Goal: Transaction & Acquisition: Purchase product/service

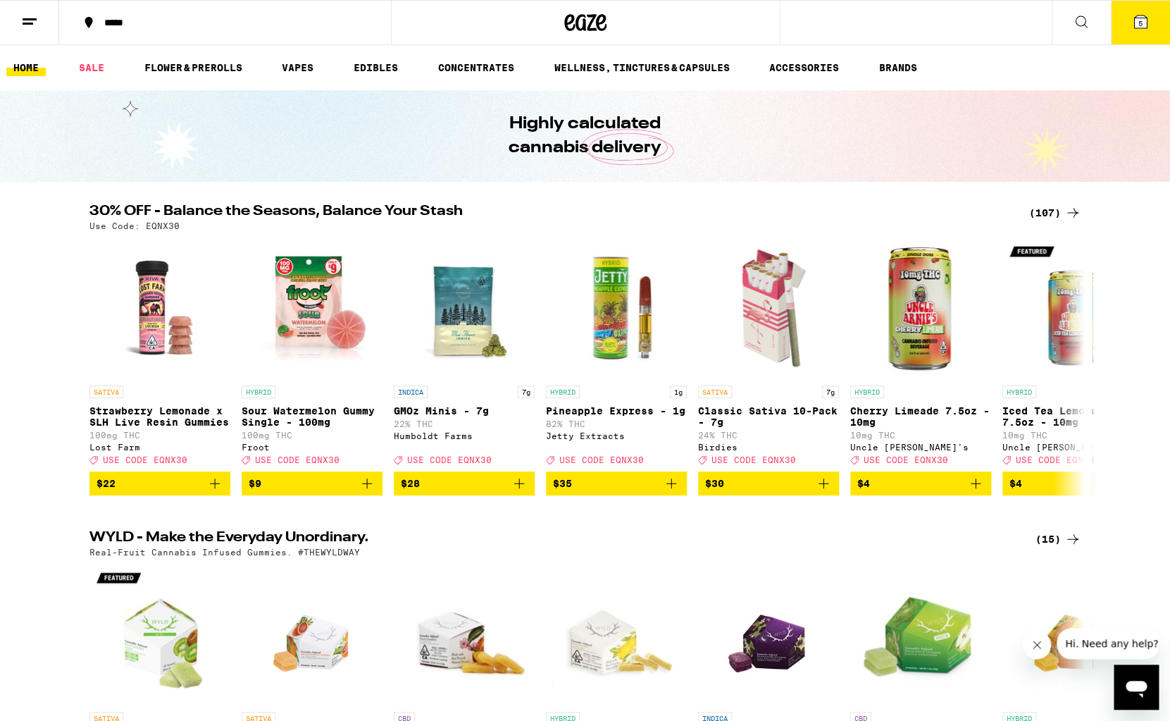
click at [1124, 19] on button "5" at bounding box center [1140, 23] width 59 height 44
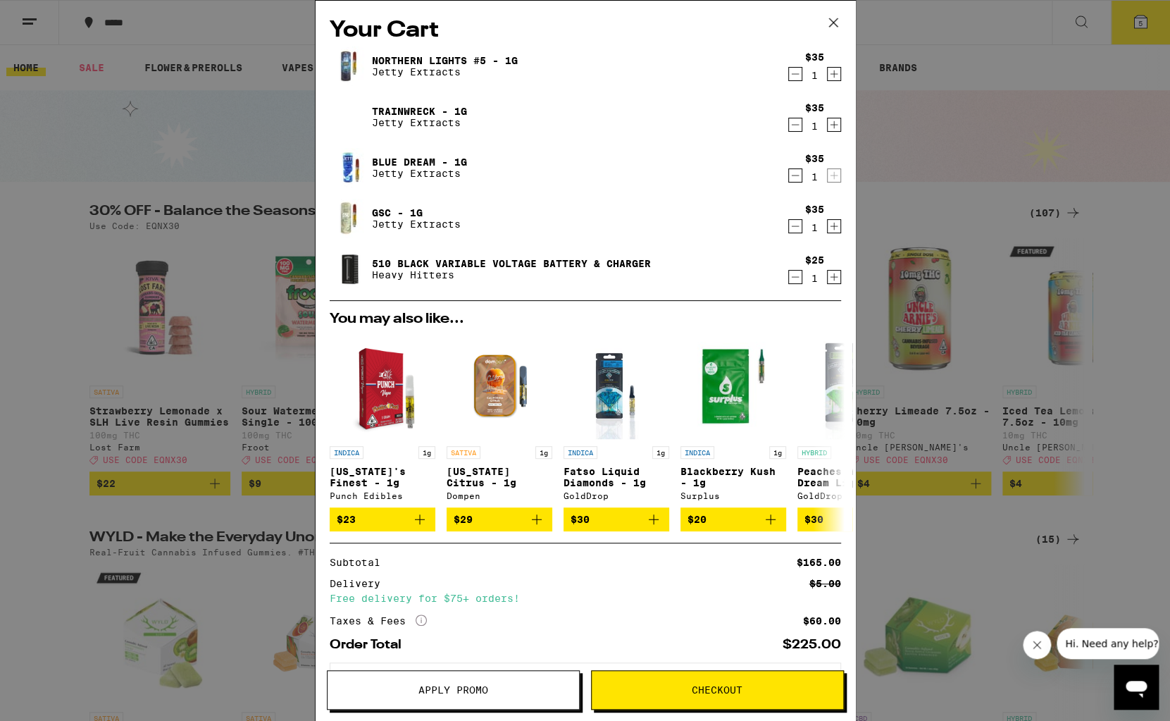
scroll to position [70, 0]
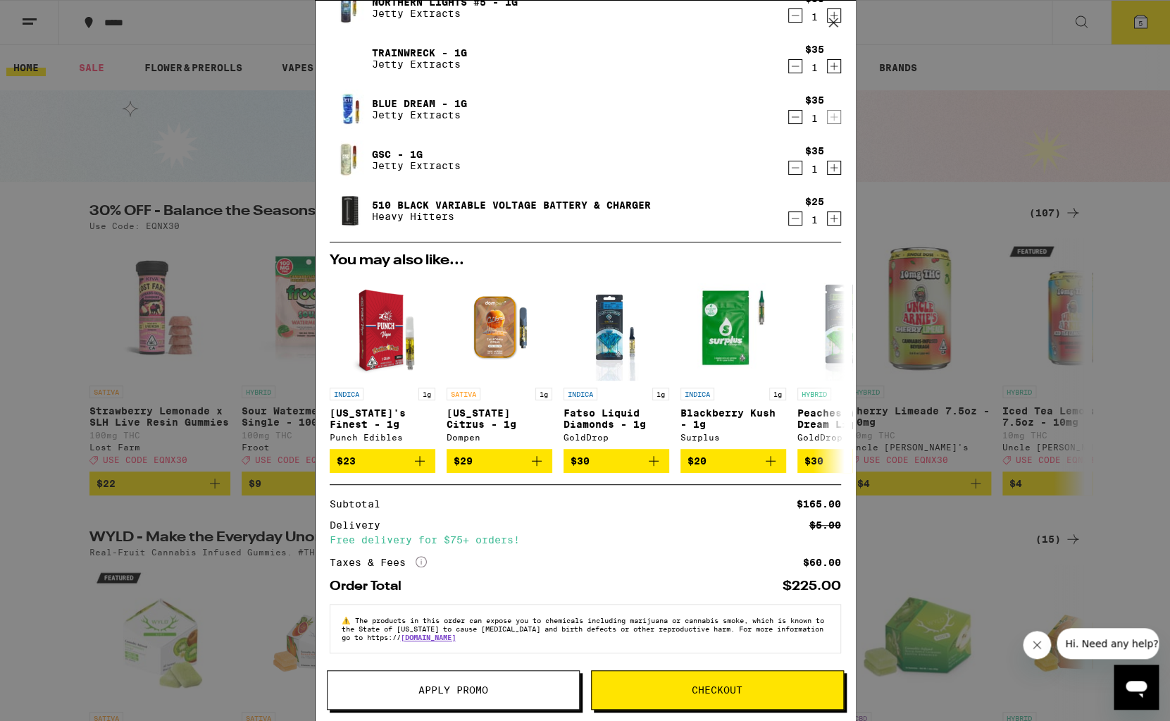
click at [791, 210] on icon "Decrement" at bounding box center [795, 218] width 13 height 17
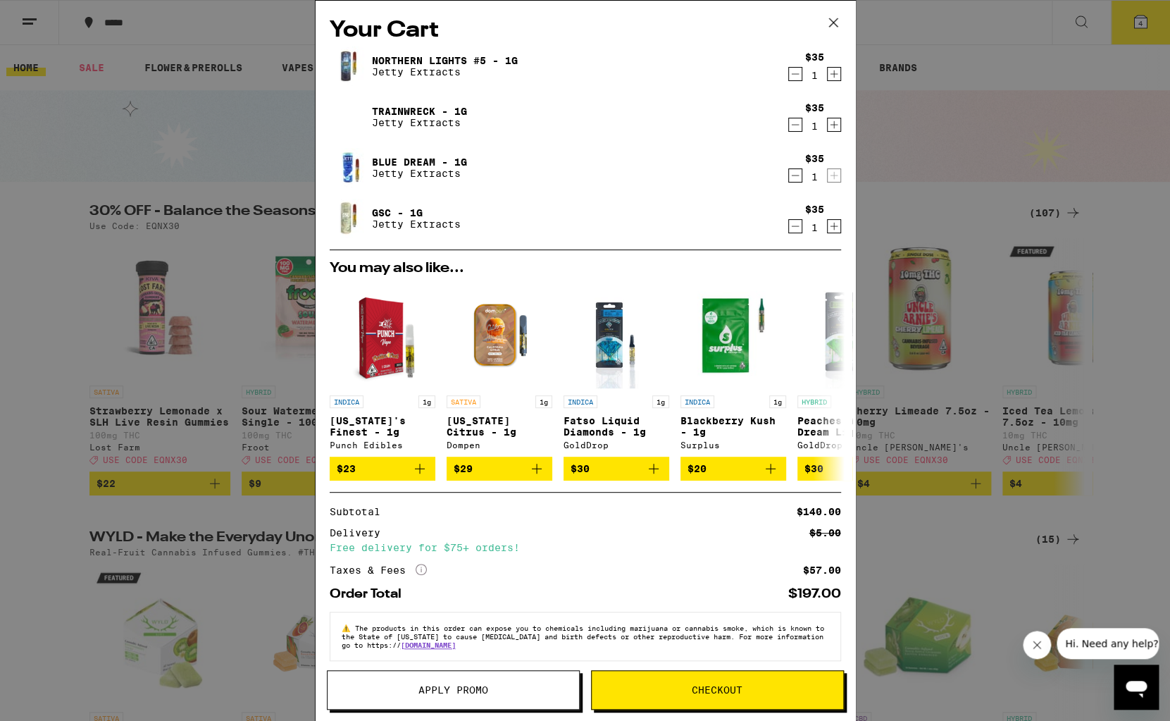
scroll to position [19, 0]
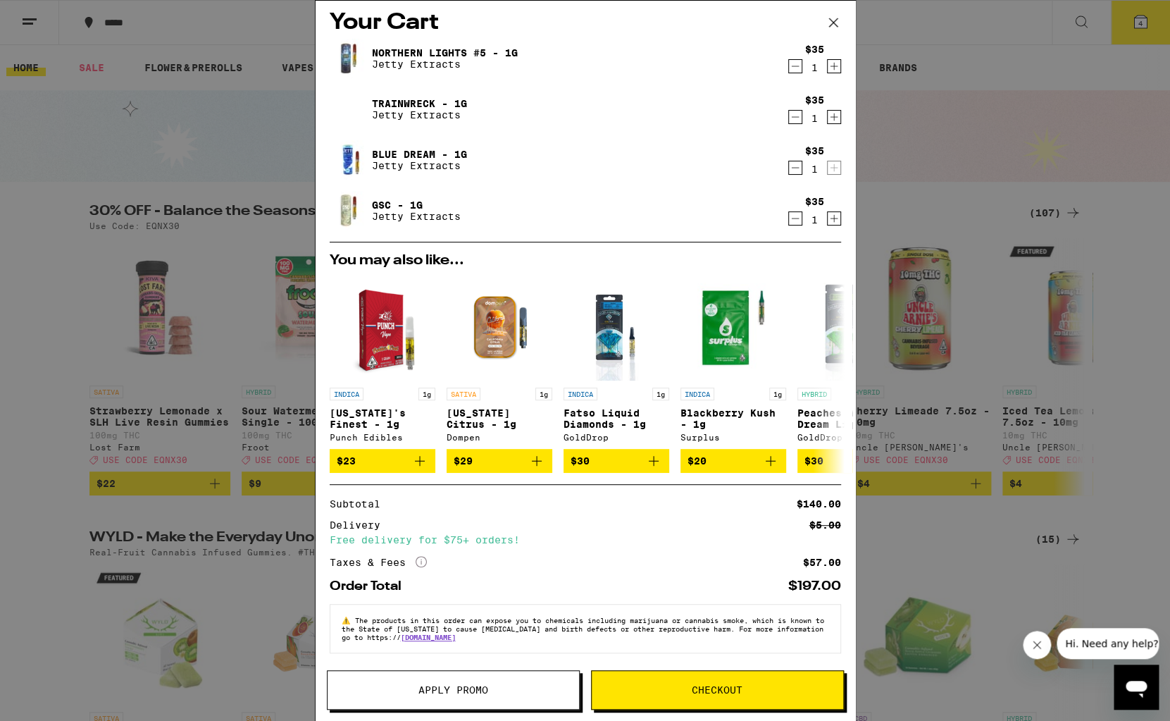
click at [443, 682] on button "Apply Promo" at bounding box center [453, 689] width 253 height 39
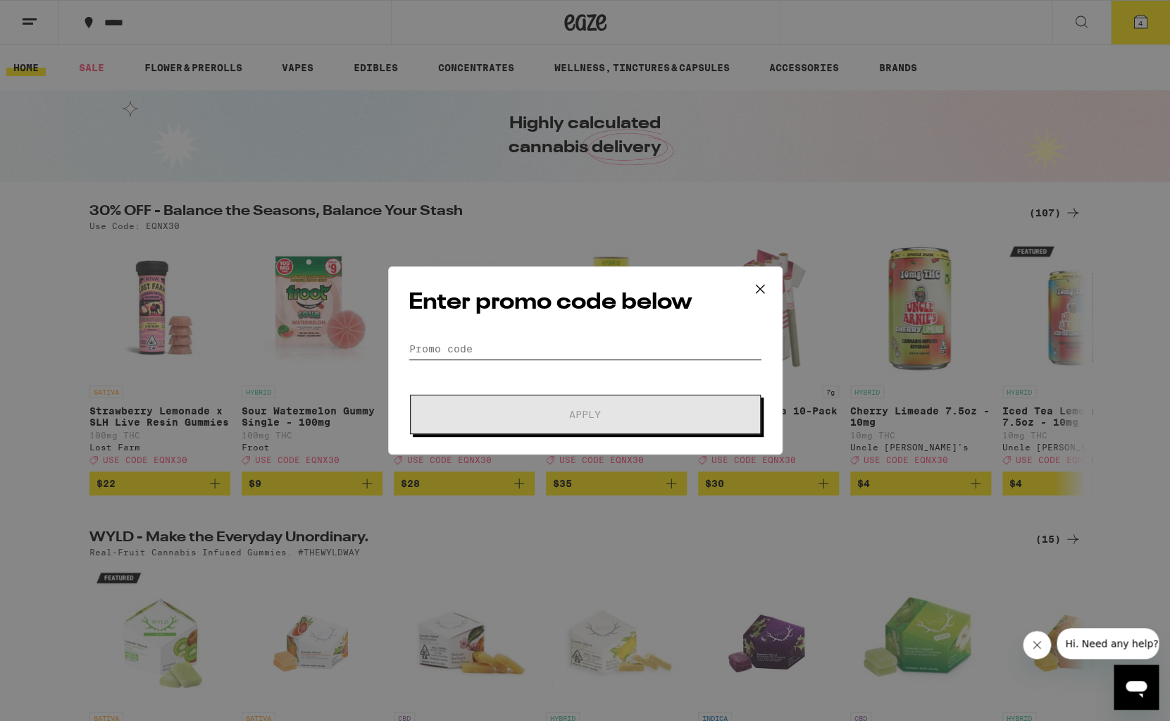
click at [504, 345] on input "Promo Code" at bounding box center [586, 348] width 354 height 21
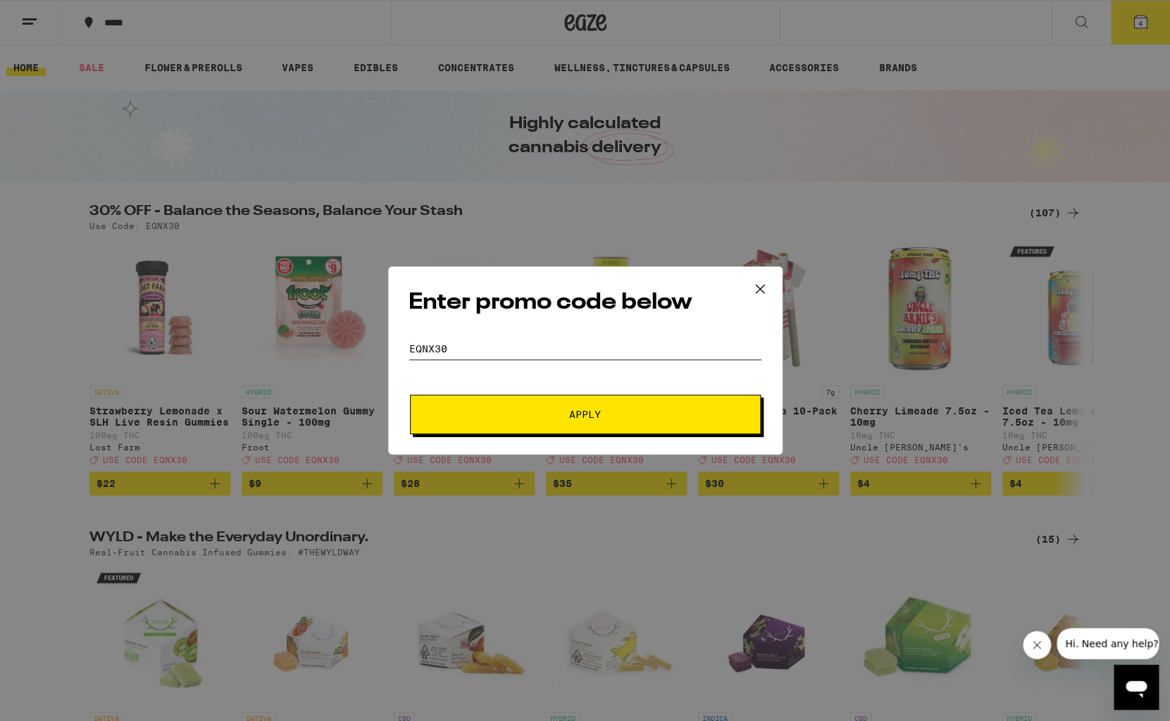
type input "eqnx30"
click at [576, 430] on button "Apply" at bounding box center [585, 414] width 351 height 39
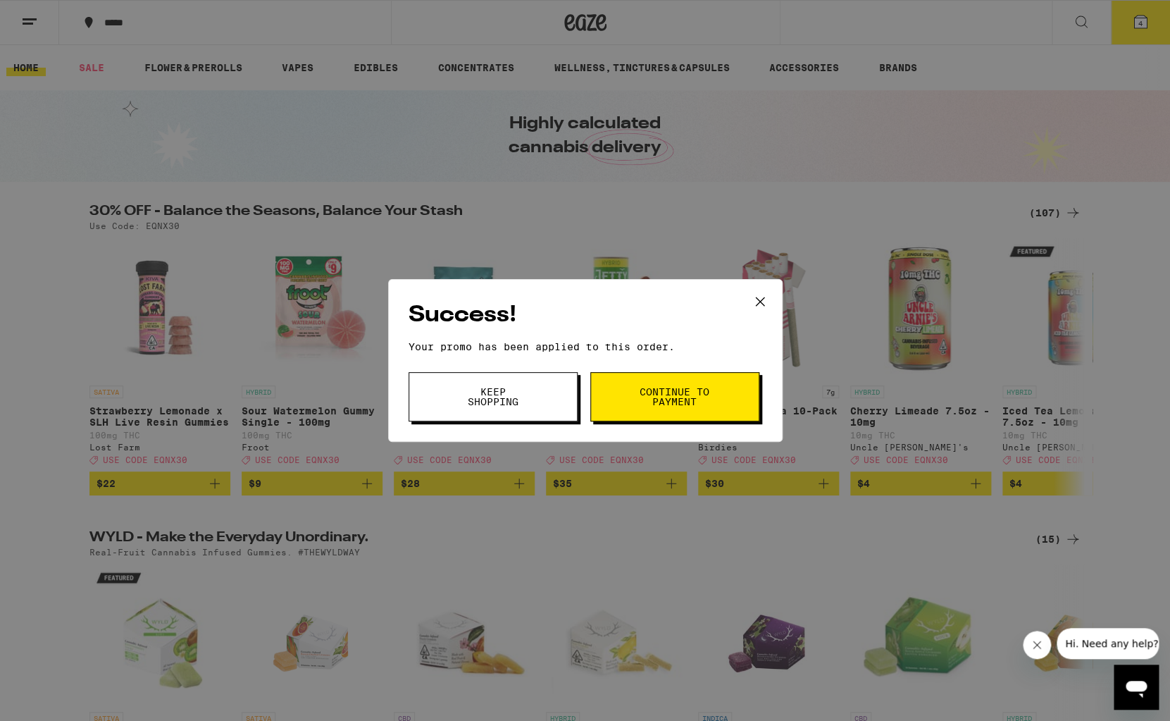
click at [662, 381] on button "Continue to payment" at bounding box center [674, 396] width 169 height 49
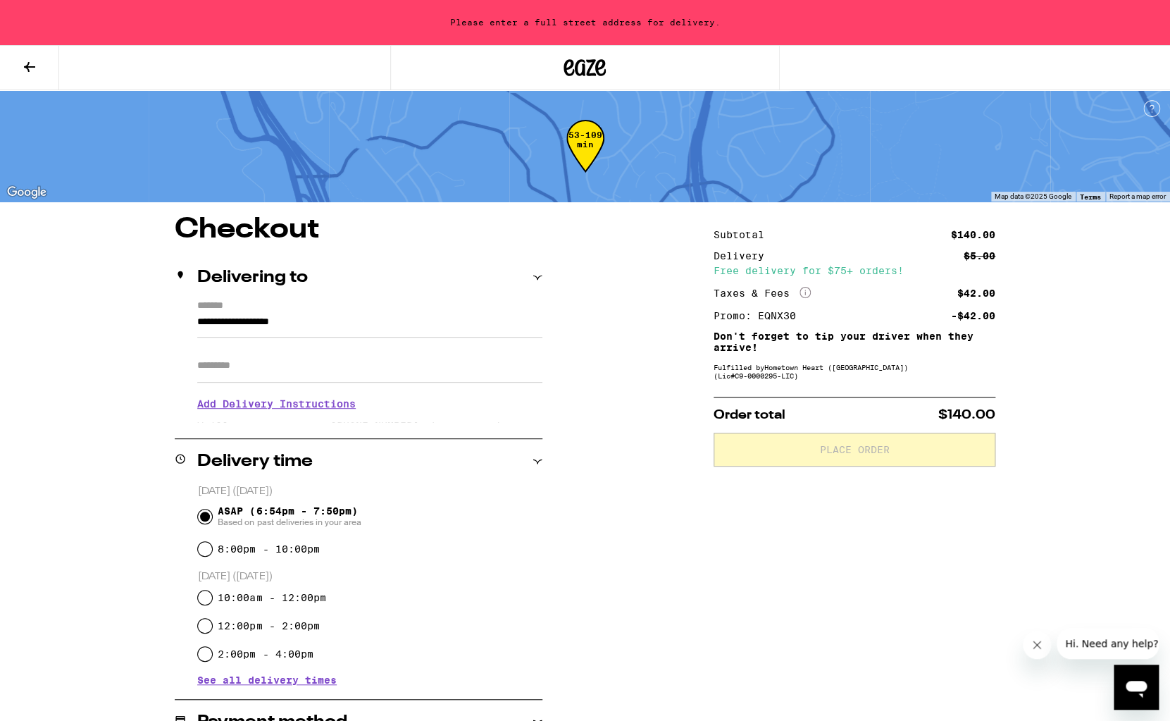
click at [198, 321] on input "**********" at bounding box center [369, 326] width 345 height 24
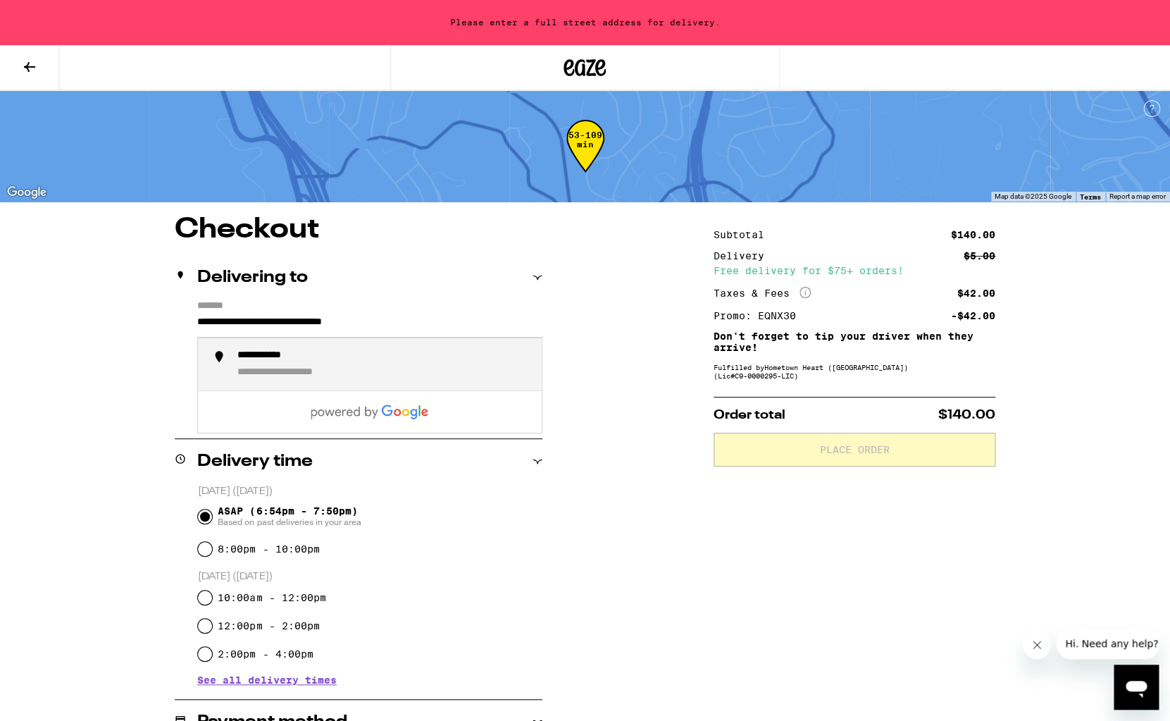
click at [287, 361] on div "**********" at bounding box center [275, 355] width 77 height 13
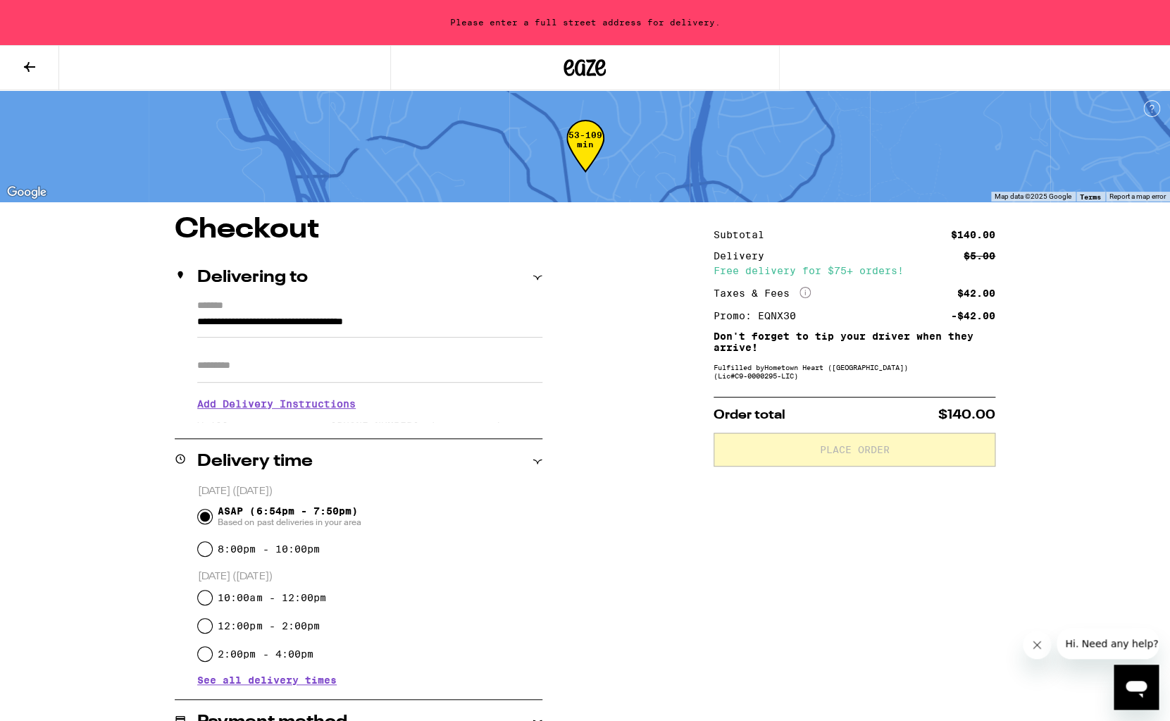
type input "**********"
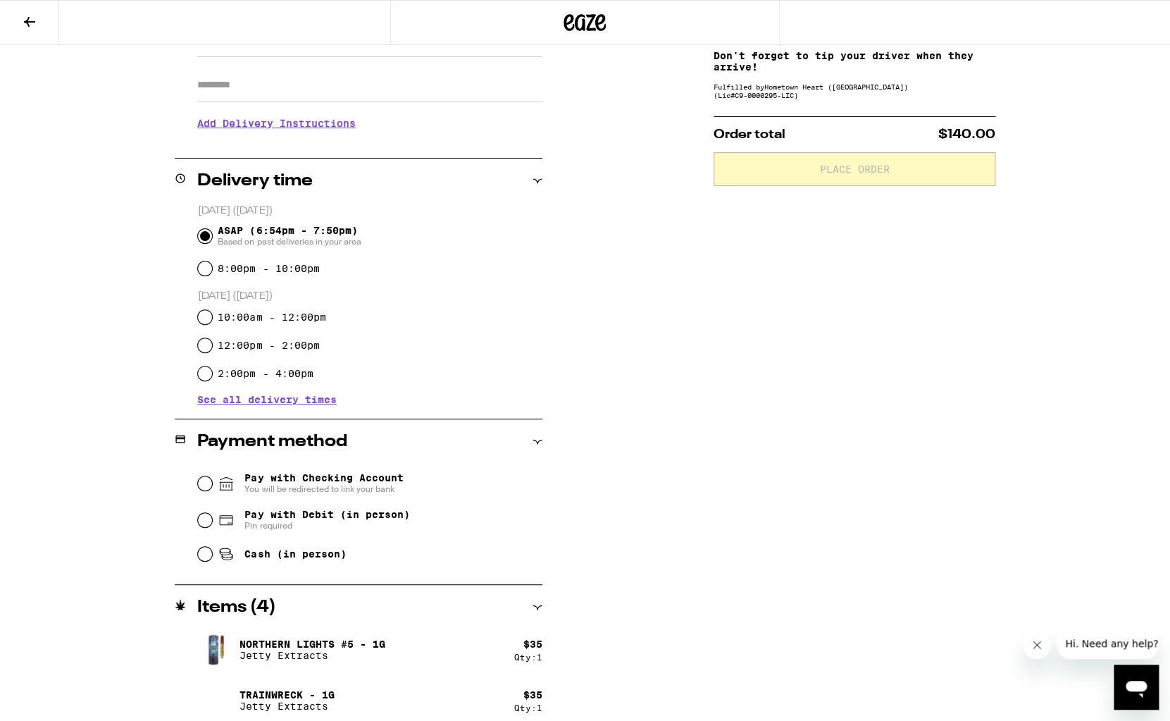
scroll to position [236, 0]
click at [203, 519] on input "Pay with Debit (in person) Pin required" at bounding box center [205, 519] width 14 height 14
radio input "true"
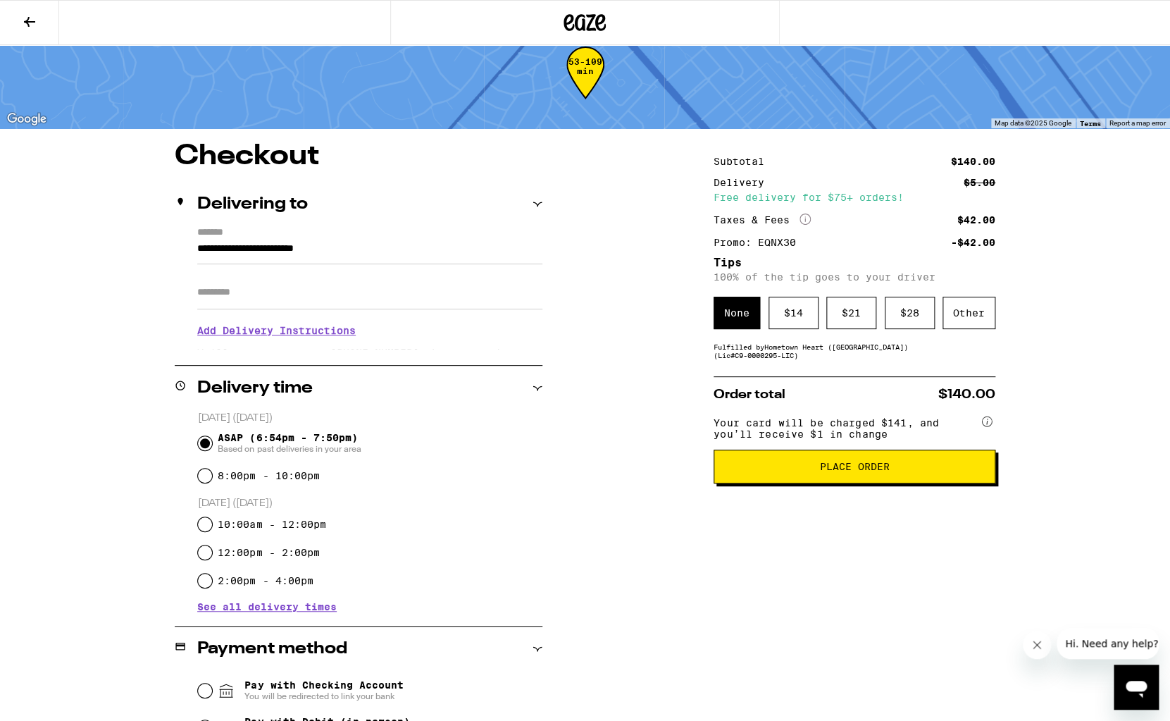
scroll to position [0, 0]
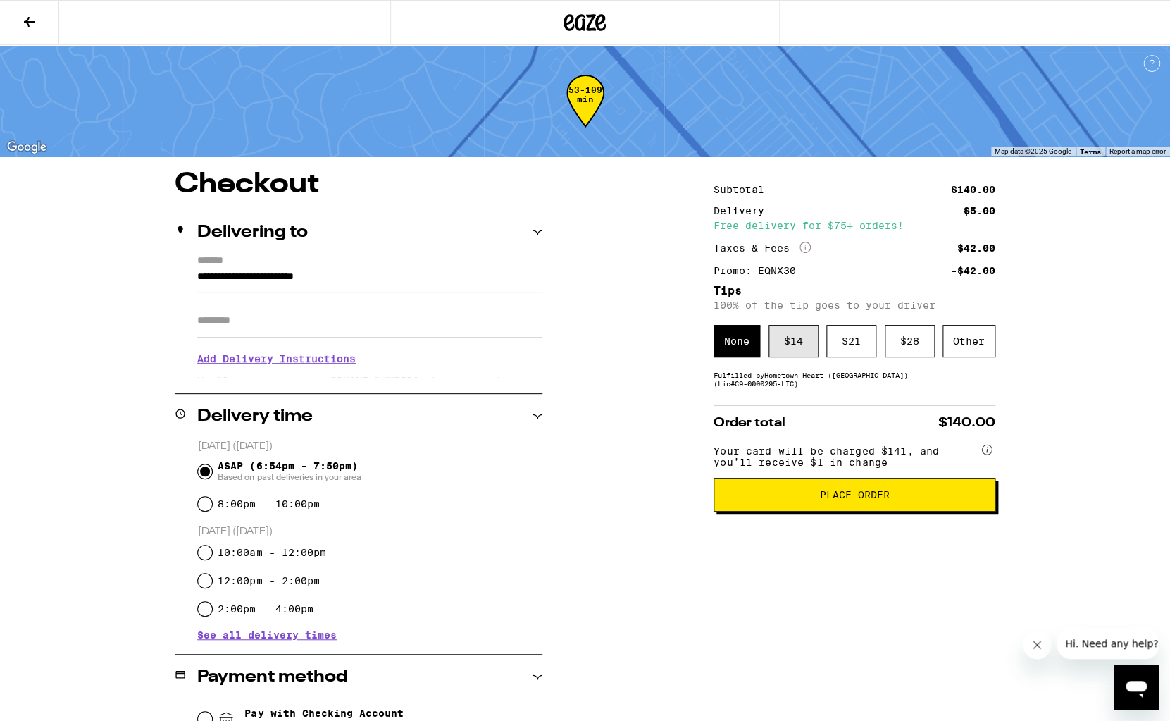
click at [790, 339] on div "$ 14" at bounding box center [794, 341] width 50 height 32
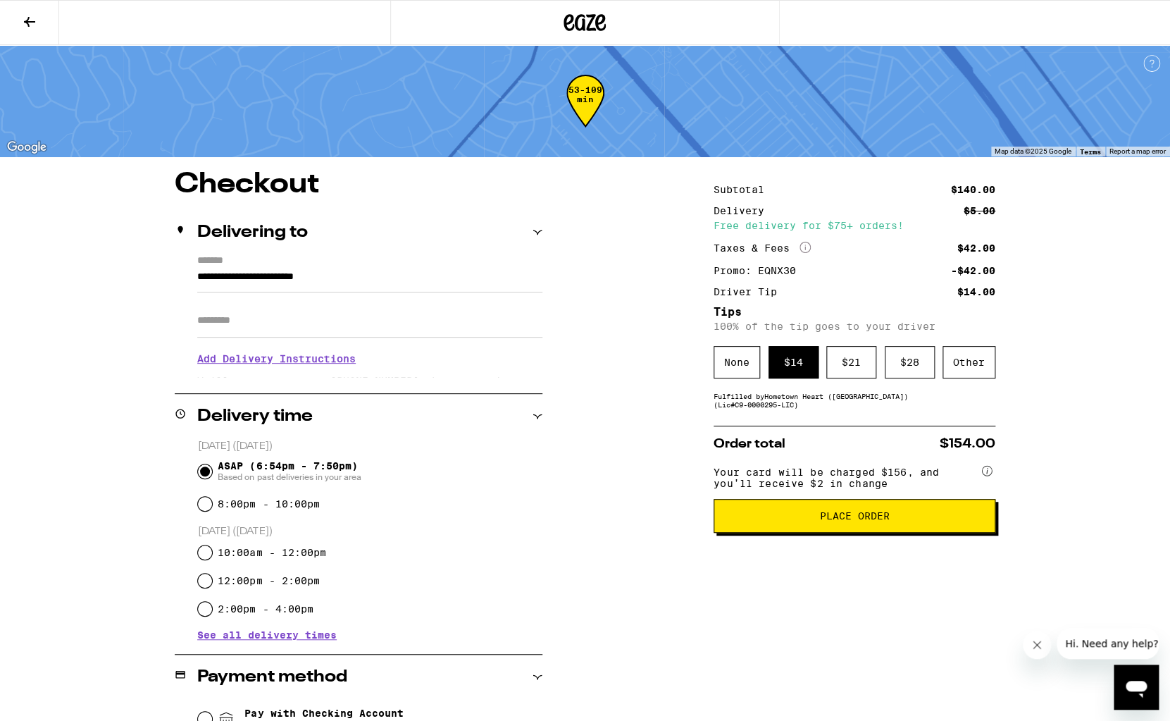
click at [362, 321] on input "Apt/Suite" at bounding box center [369, 321] width 345 height 34
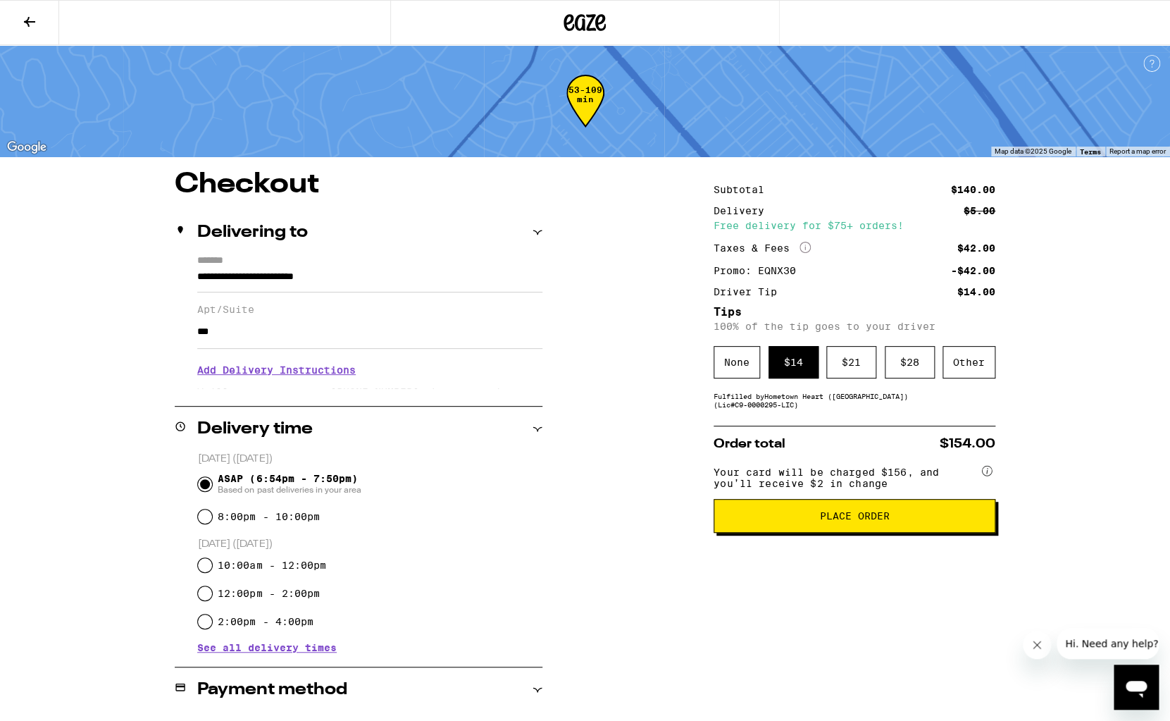
type input "***"
click at [58, 400] on div "**********" at bounding box center [585, 540] width 1170 height 1081
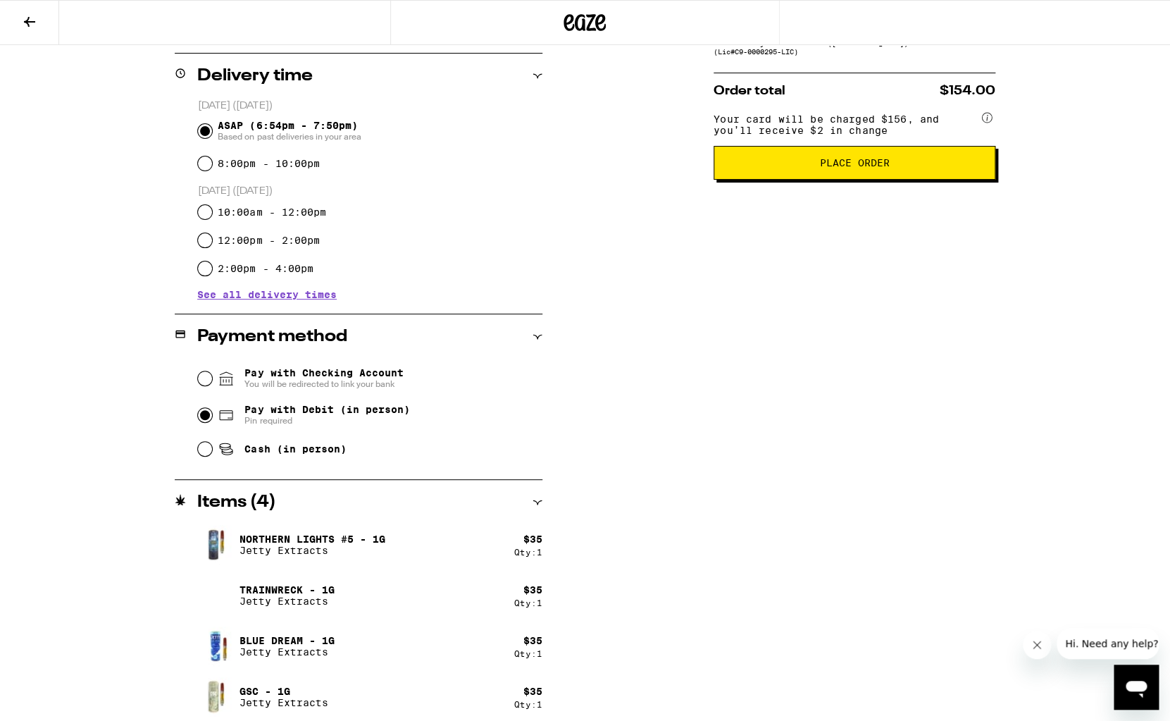
scroll to position [361, 0]
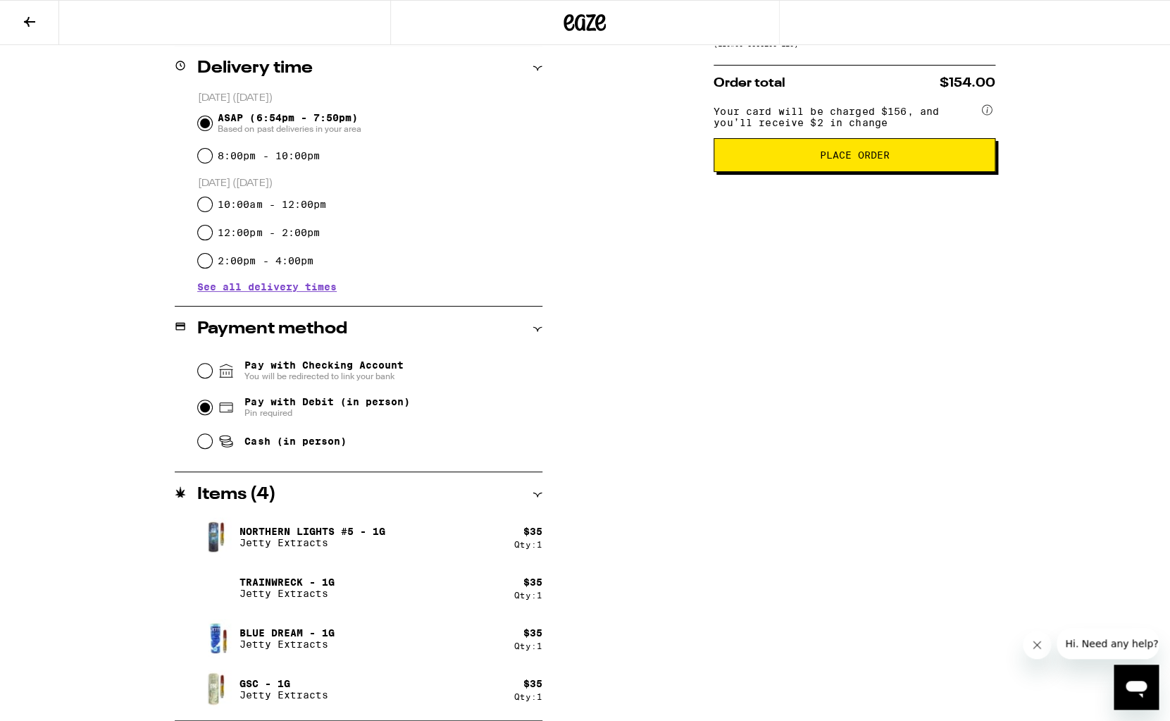
click at [857, 172] on button "Place Order" at bounding box center [855, 155] width 282 height 34
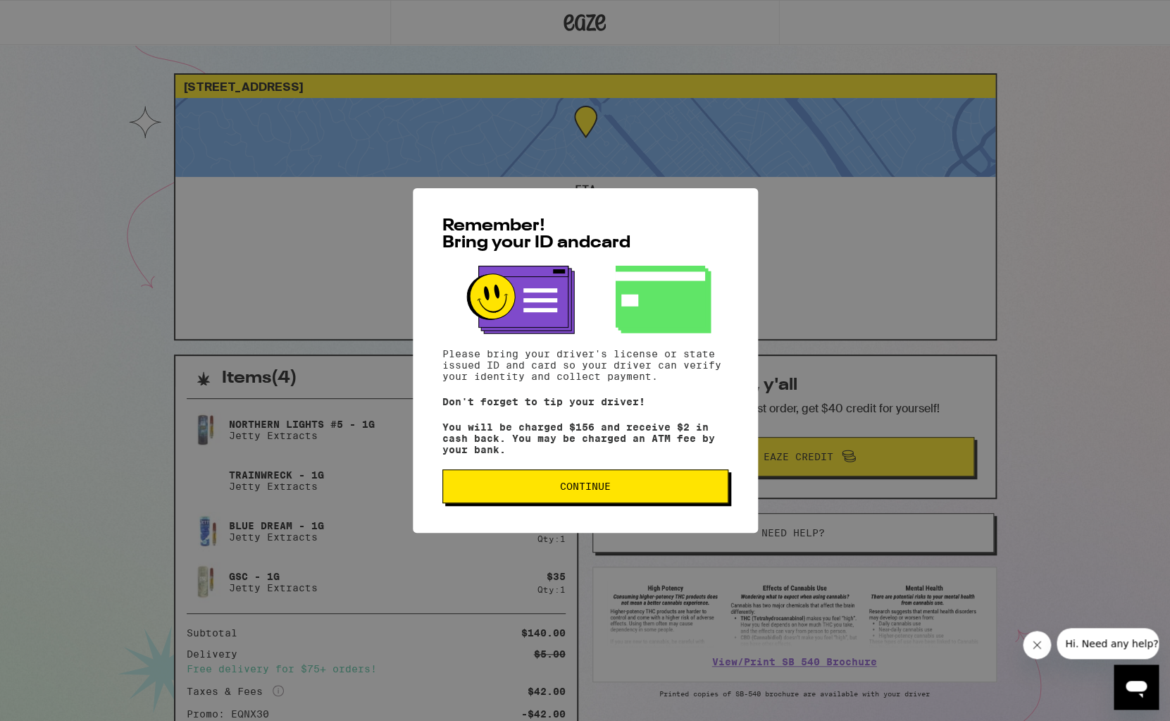
click at [615, 478] on button "Continue" at bounding box center [585, 486] width 286 height 34
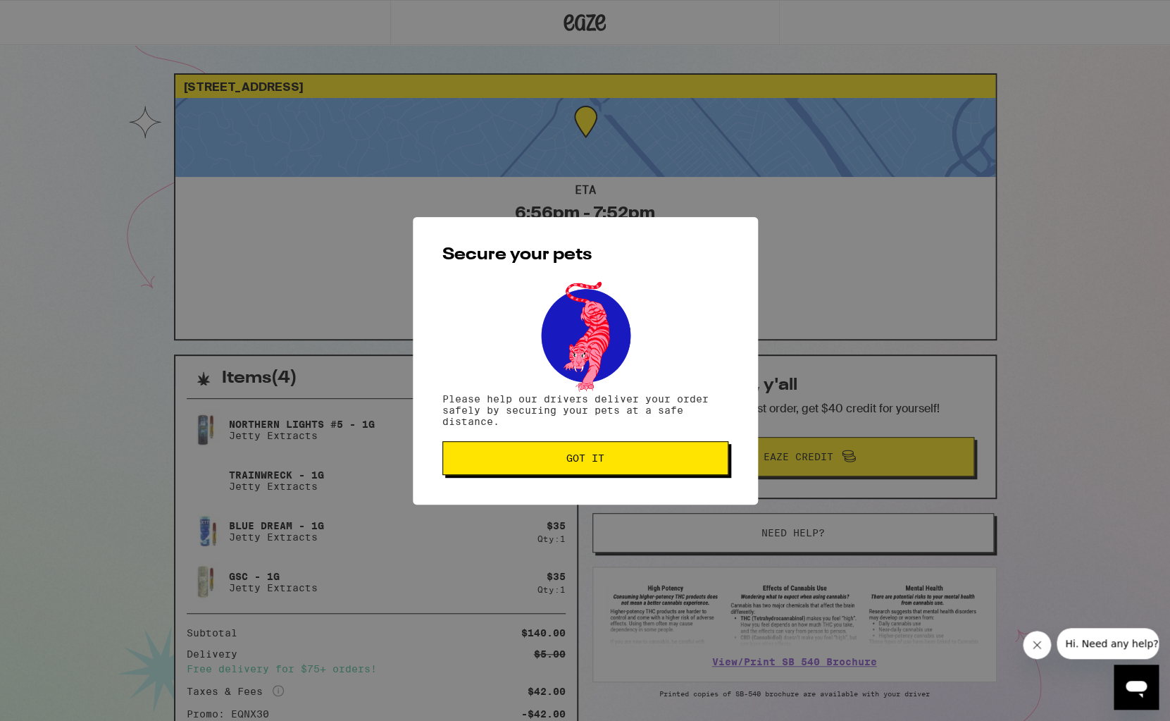
click at [581, 457] on span "Got it" at bounding box center [585, 458] width 38 height 10
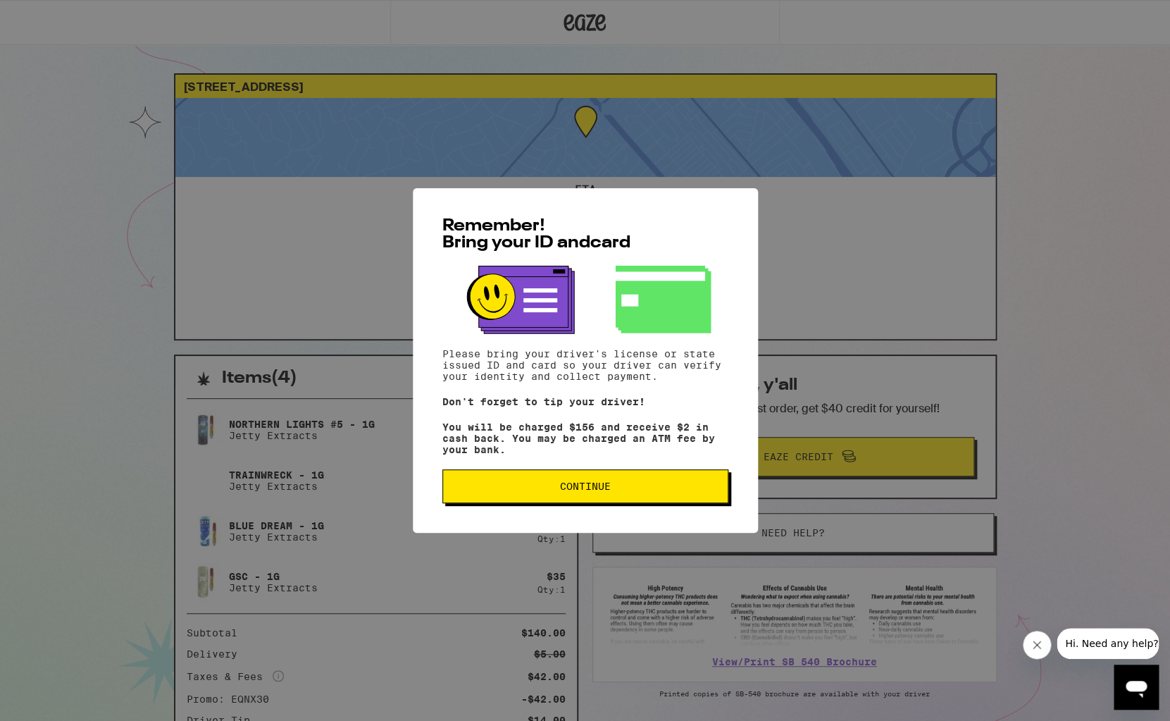
click at [650, 484] on button "Continue" at bounding box center [585, 486] width 286 height 34
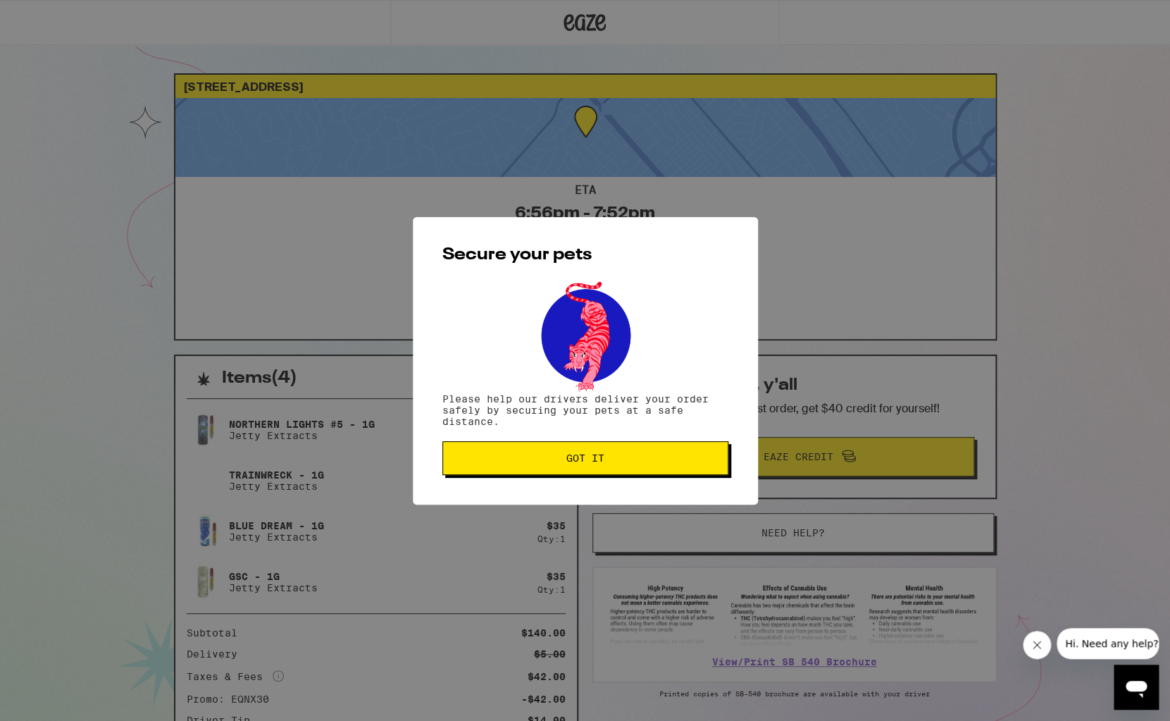
click at [612, 461] on span "Got it" at bounding box center [585, 458] width 262 height 10
